Goal: Find specific page/section

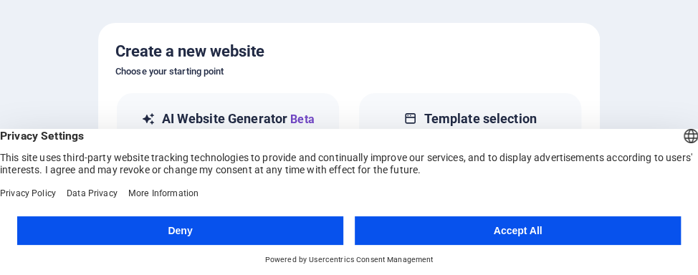
click at [540, 226] on button "Accept All" at bounding box center [518, 230] width 326 height 29
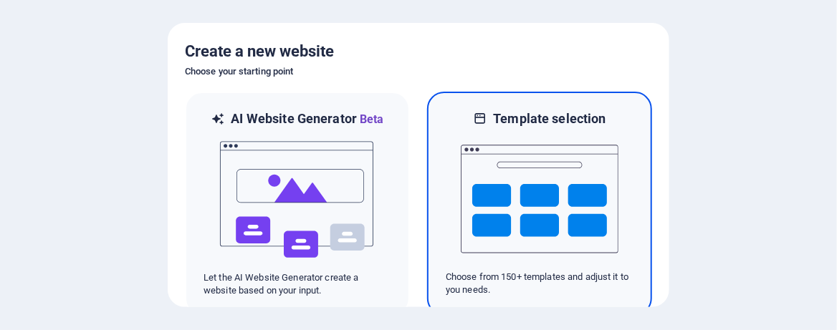
click at [592, 178] on img at bounding box center [540, 199] width 158 height 143
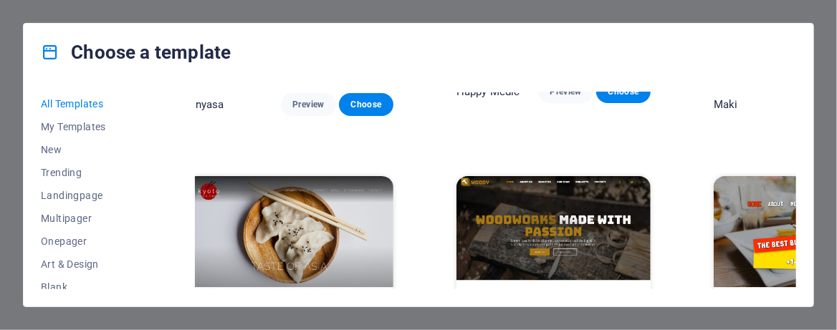
scroll to position [6494, 12]
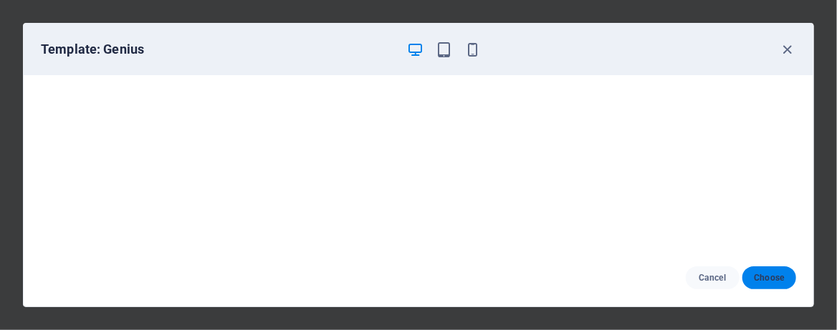
click at [697, 274] on span "Choose" at bounding box center [769, 277] width 31 height 11
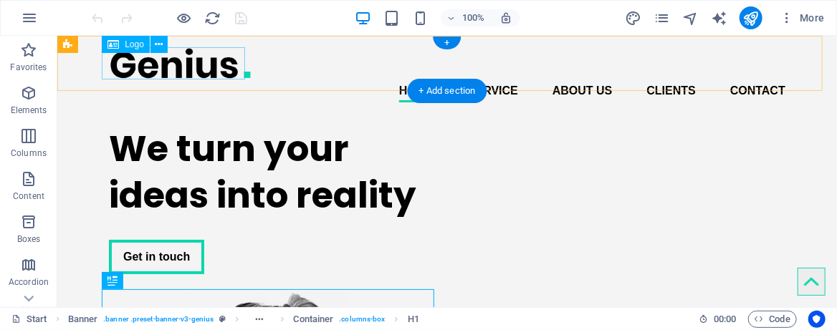
click at [188, 57] on div at bounding box center [446, 63] width 676 height 32
